Goal: Information Seeking & Learning: Learn about a topic

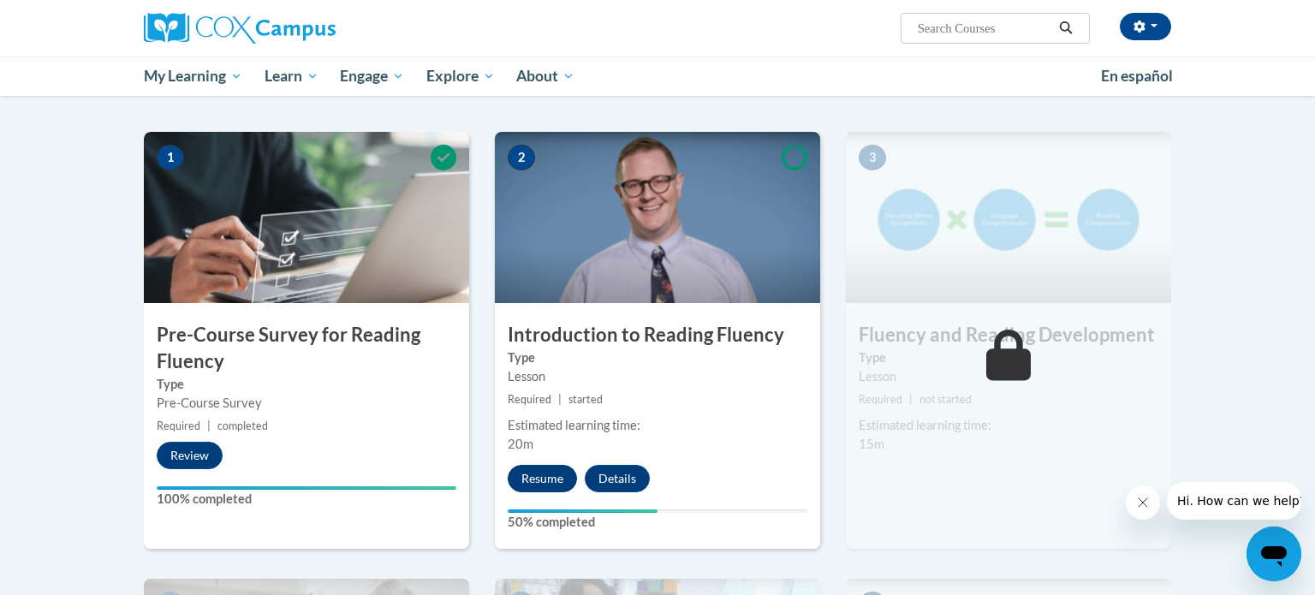
click at [542, 478] on button "Resume" at bounding box center [542, 478] width 69 height 27
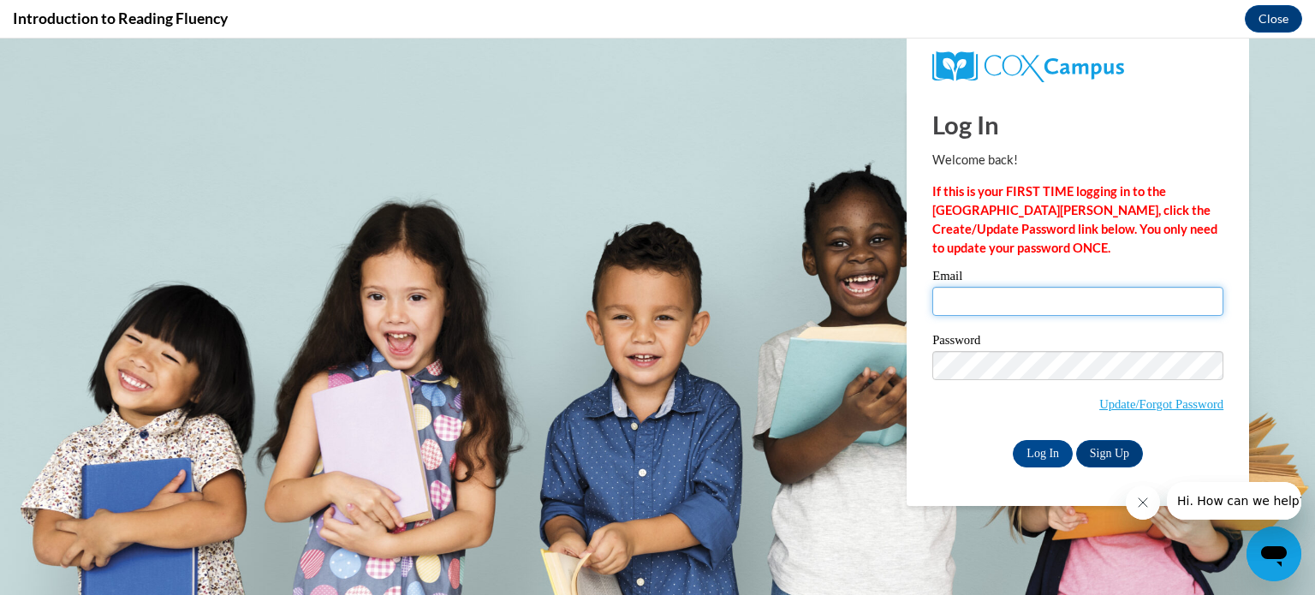
click at [1013, 308] on input "Email" at bounding box center [1077, 301] width 291 height 29
type input "christopherson@erinschool.org"
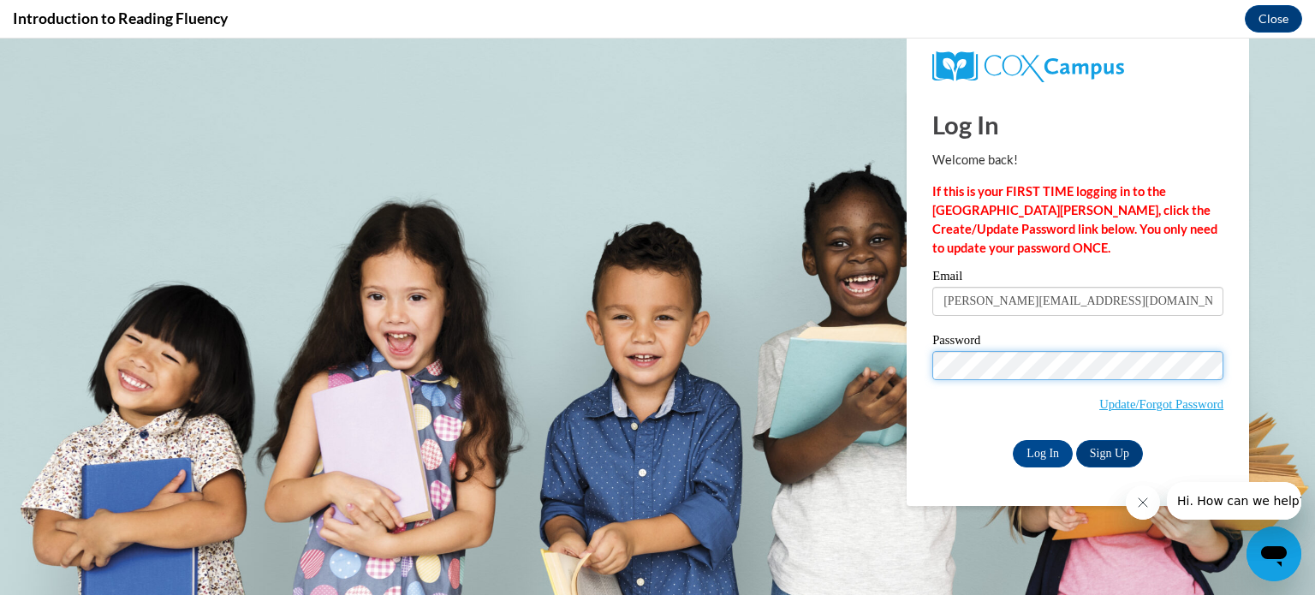
click at [1013, 440] on input "Log In" at bounding box center [1043, 453] width 60 height 27
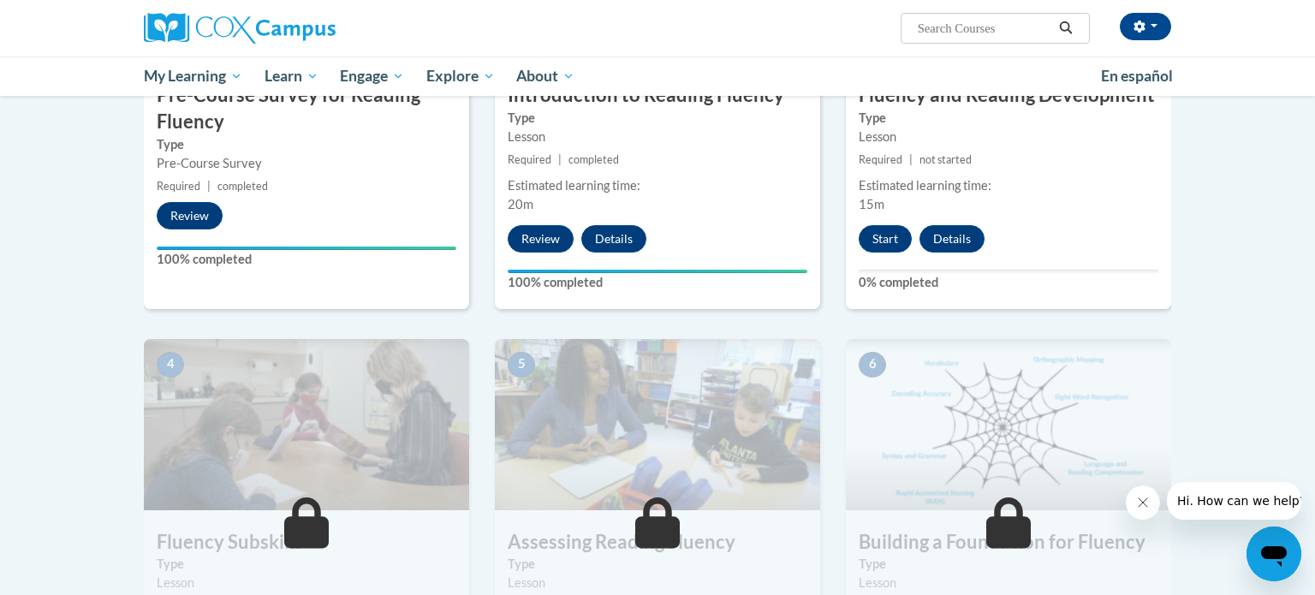
scroll to position [551, 0]
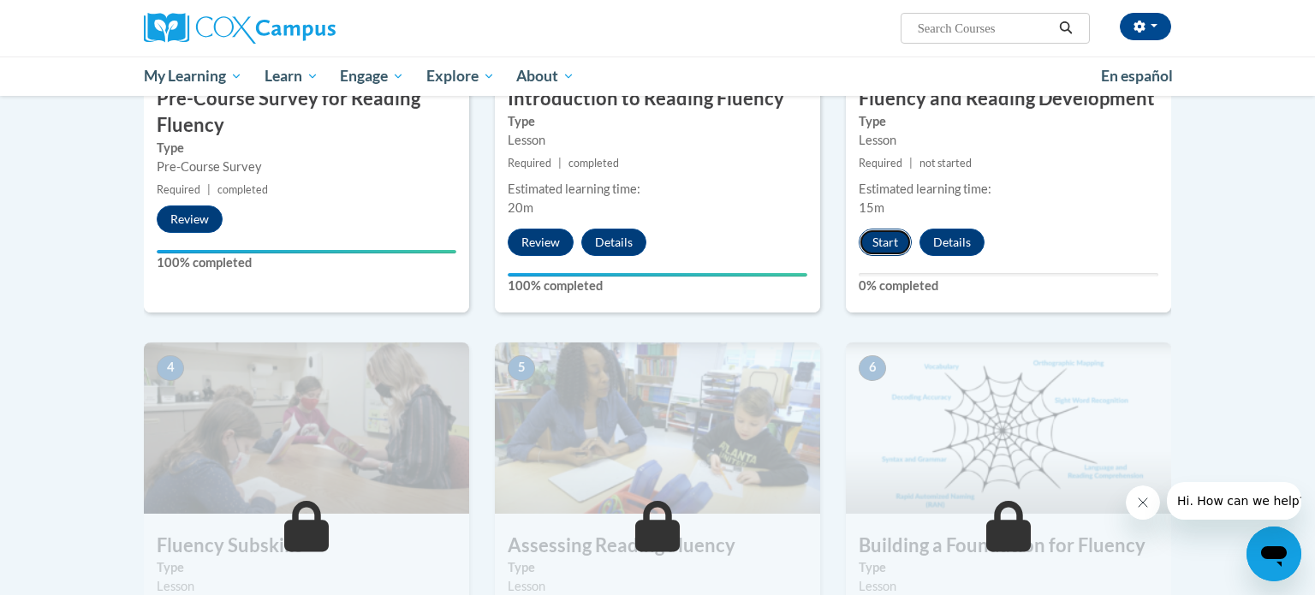
click at [872, 248] on button "Start" at bounding box center [884, 242] width 53 height 27
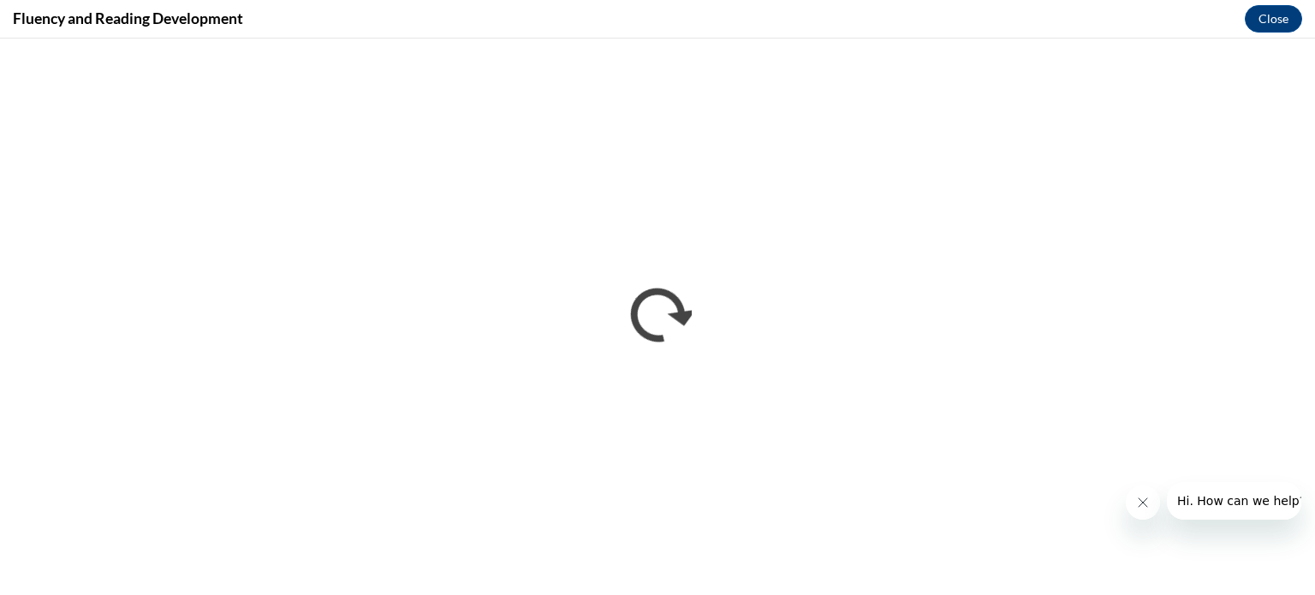
scroll to position [0, 0]
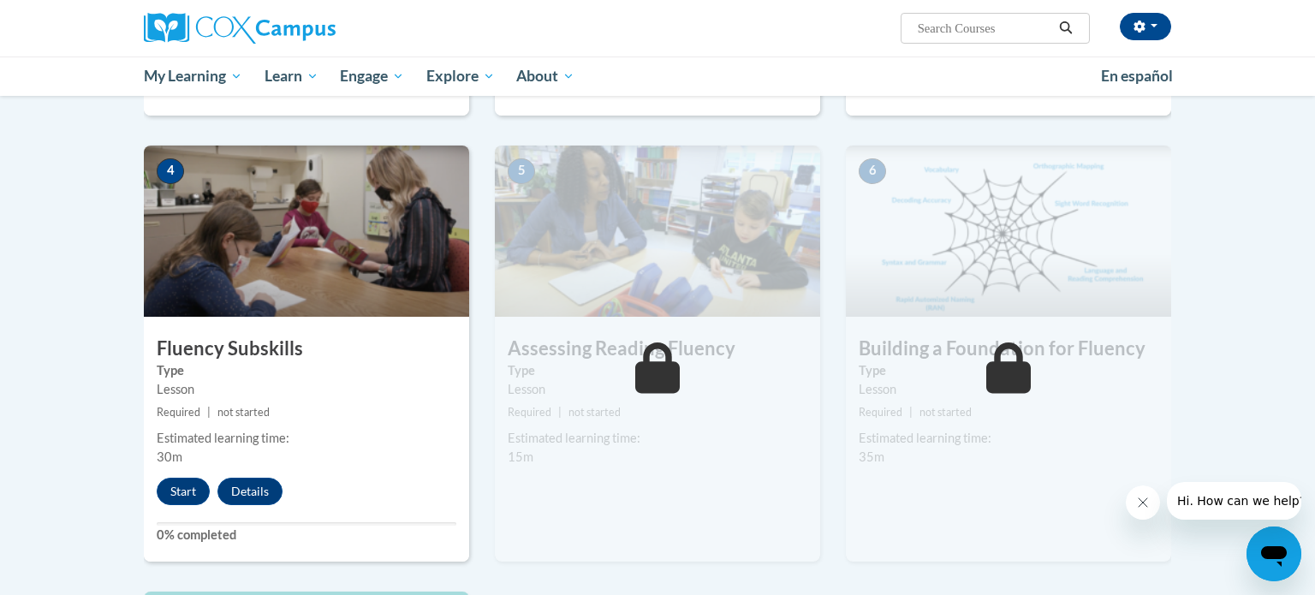
scroll to position [755, 0]
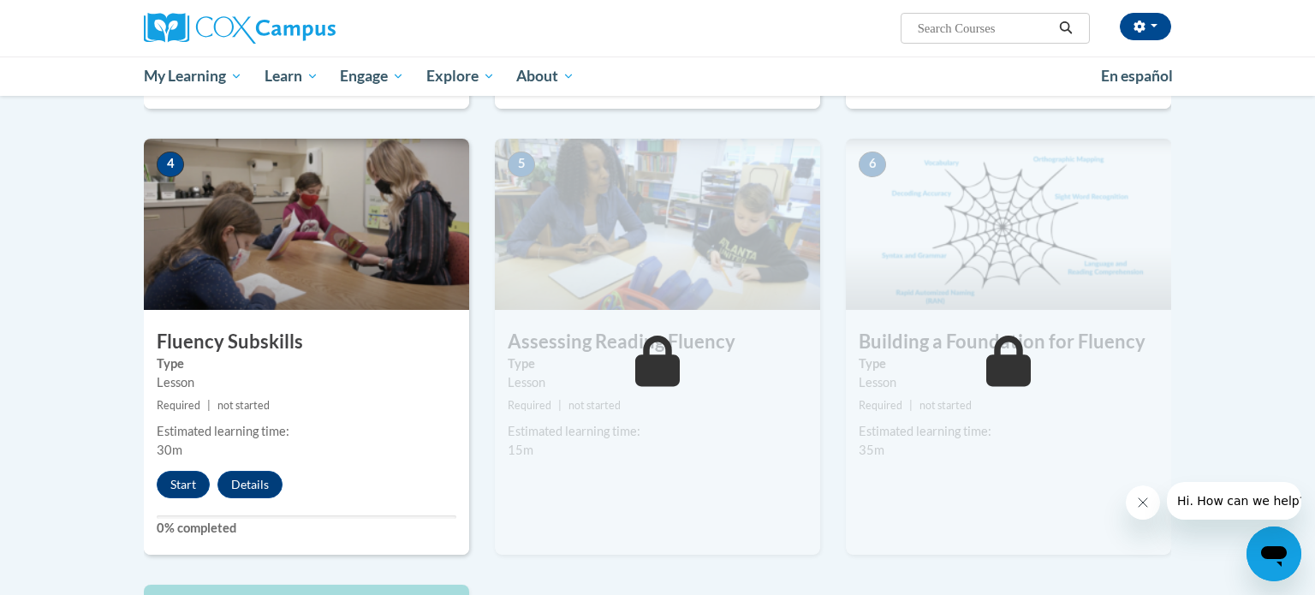
click at [1261, 252] on body "Amanda Christopherson (America/Chicago UTC-05:00) My Profile Inbox My Transcrip…" at bounding box center [657, 329] width 1315 height 2169
click at [166, 476] on button "Start" at bounding box center [183, 484] width 53 height 27
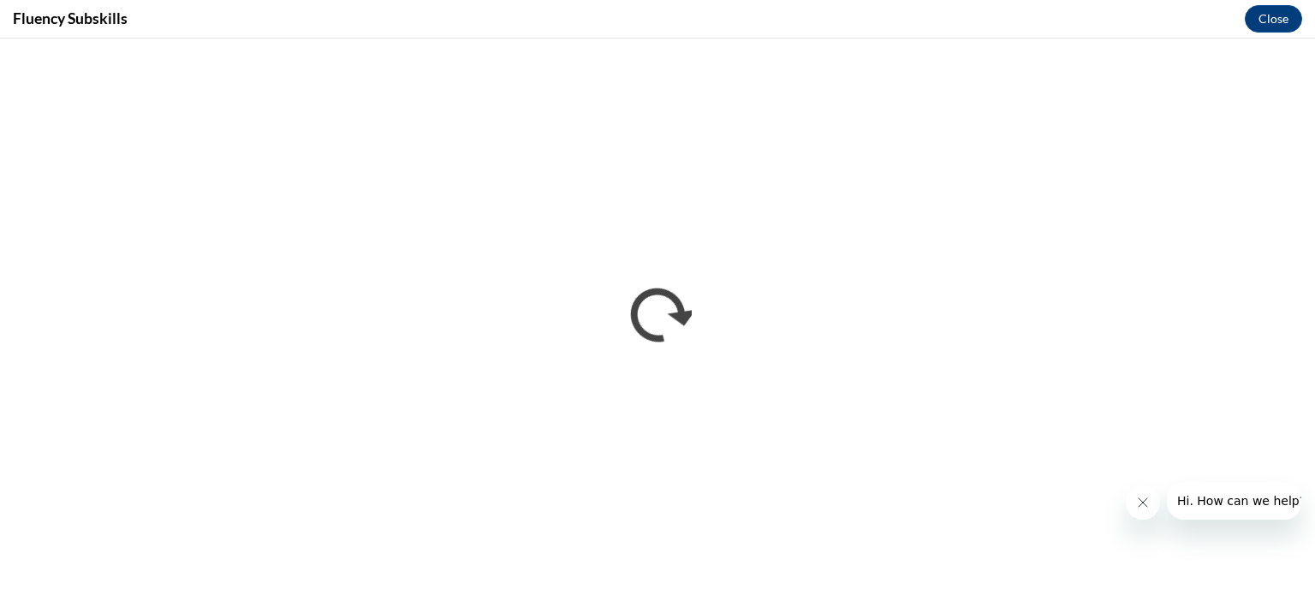
scroll to position [0, 0]
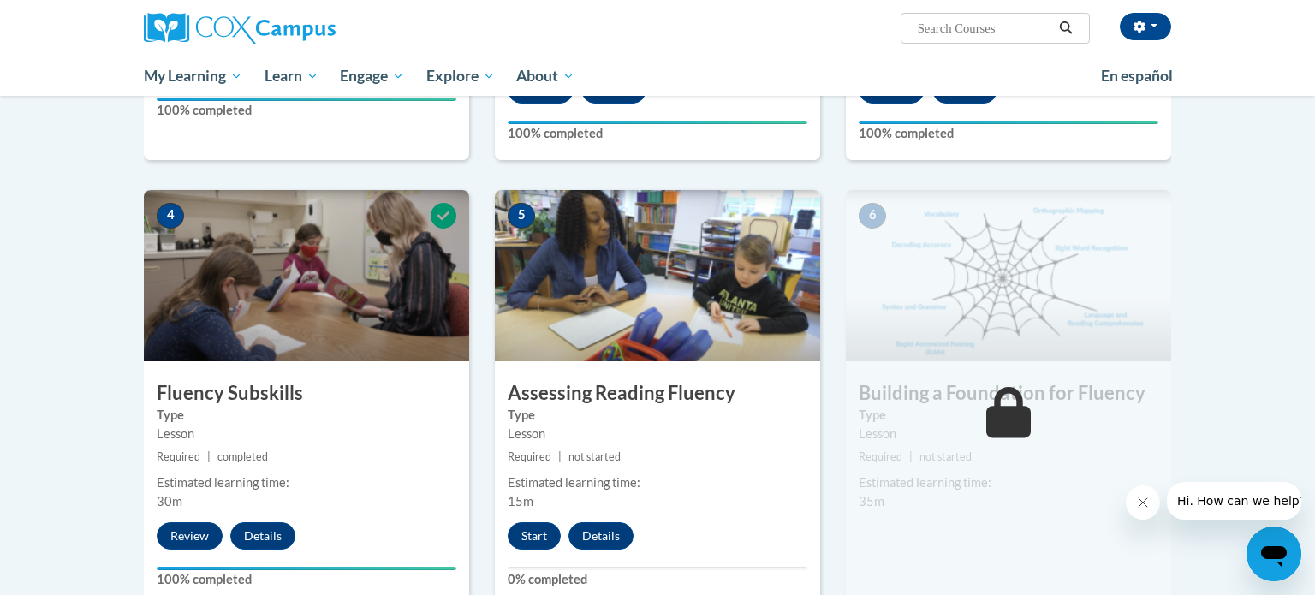
scroll to position [703, 0]
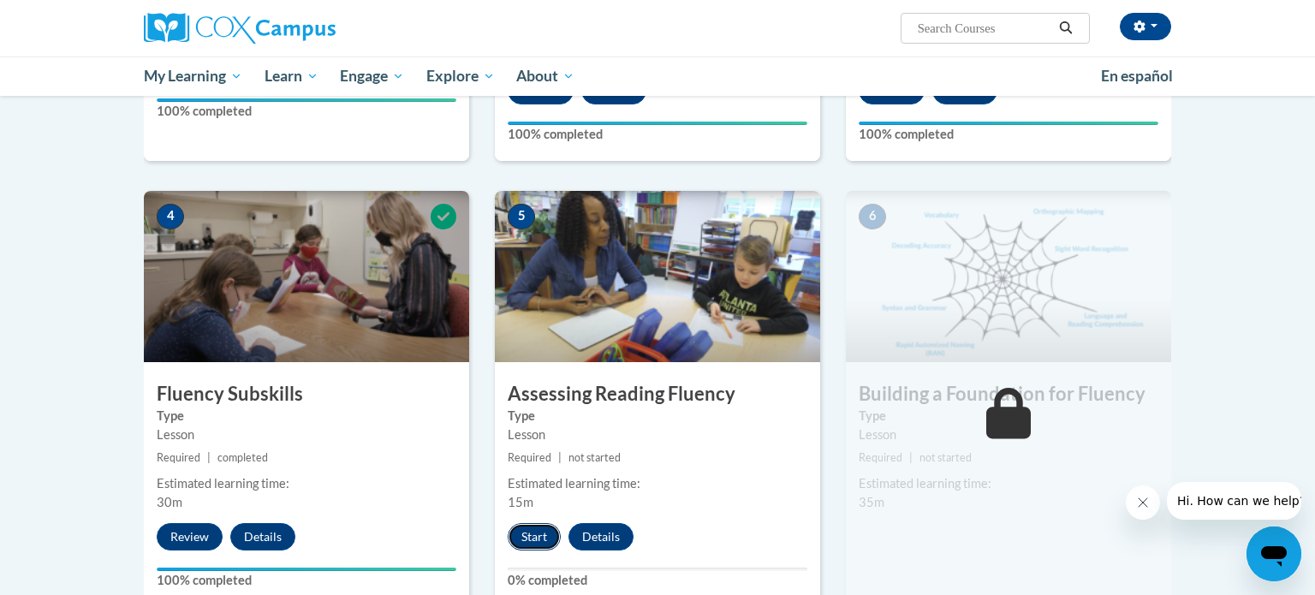
click at [513, 535] on button "Start" at bounding box center [534, 536] width 53 height 27
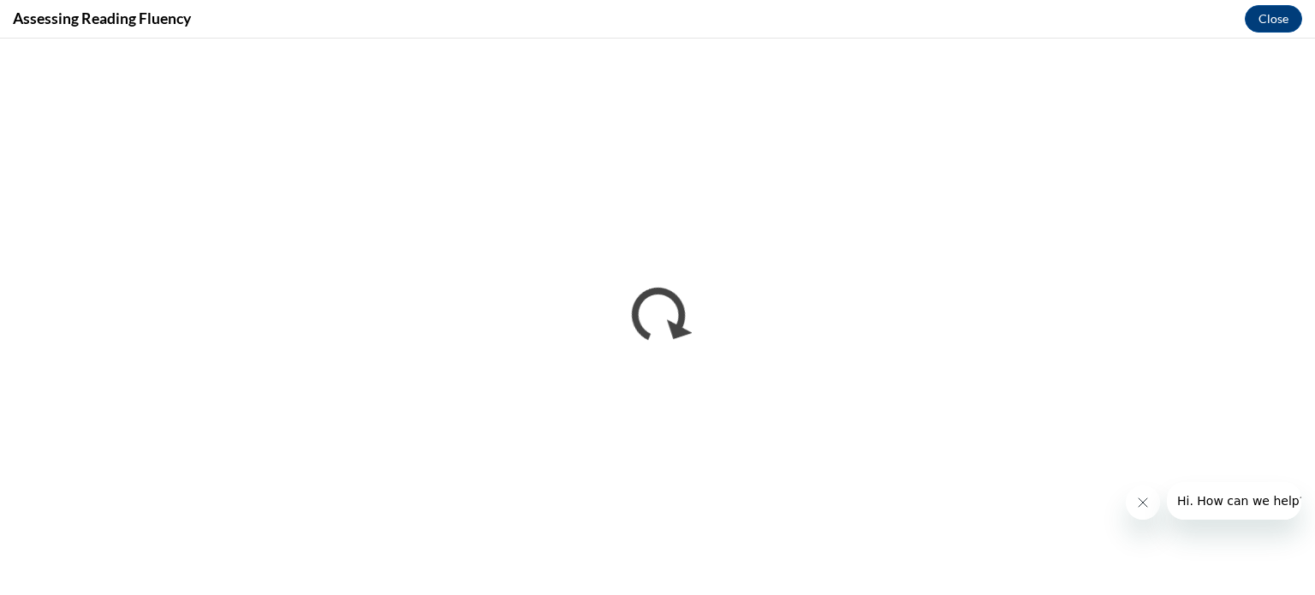
scroll to position [0, 0]
